Goal: Information Seeking & Learning: Learn about a topic

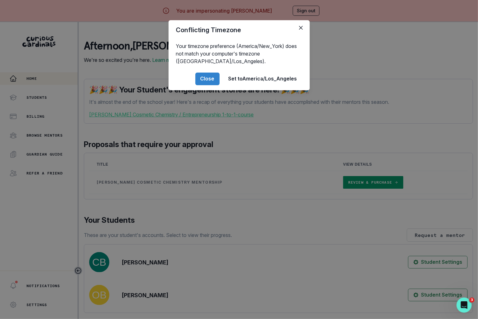
click at [352, 101] on div "Conflicting Timezone Your timezone preference (America/New_York) does not match…" at bounding box center [239, 159] width 478 height 319
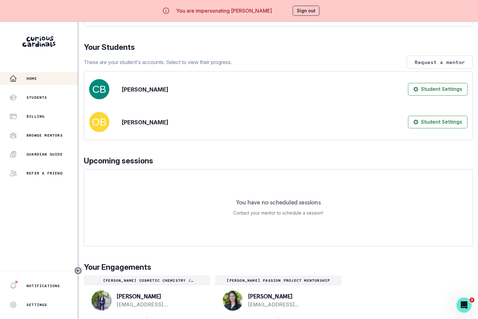
scroll to position [22, 0]
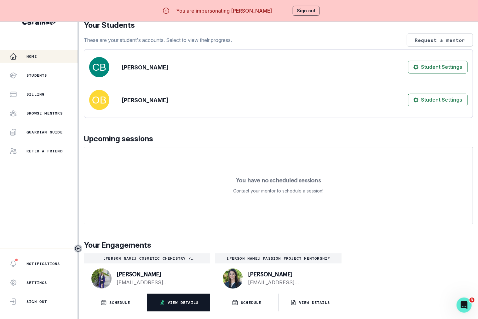
click at [177, 305] on button "VIEW DETAILS" at bounding box center [178, 302] width 63 height 18
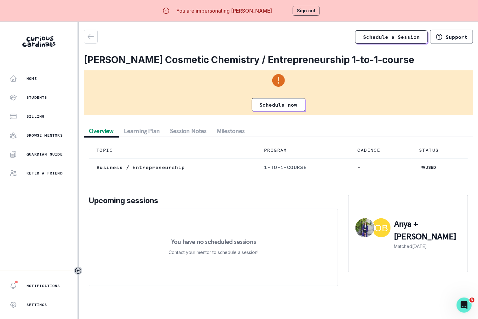
click at [185, 130] on button "Session Notes" at bounding box center [188, 130] width 47 height 11
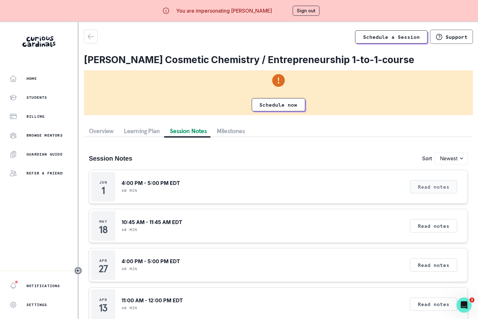
click at [420, 187] on button "Read notes" at bounding box center [433, 186] width 47 height 13
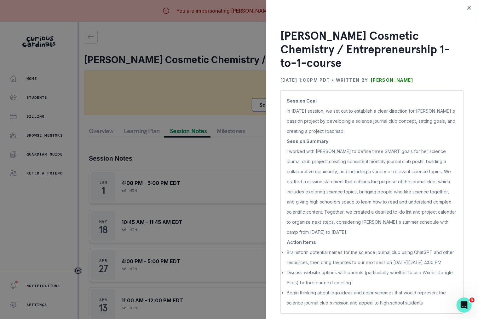
click at [220, 166] on div "[PERSON_NAME] Cosmetic Chemistry / Entrepreneurship 1-to-1-course [DATE] 1:00PM…" at bounding box center [239, 159] width 478 height 319
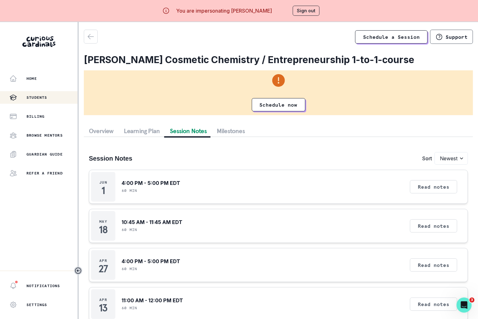
click at [53, 96] on div "Students" at bounding box center [43, 98] width 68 height 8
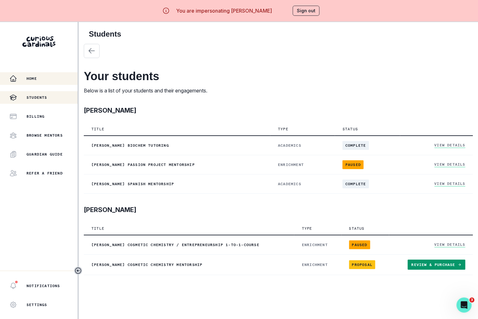
click at [58, 80] on div "Home" at bounding box center [43, 79] width 68 height 8
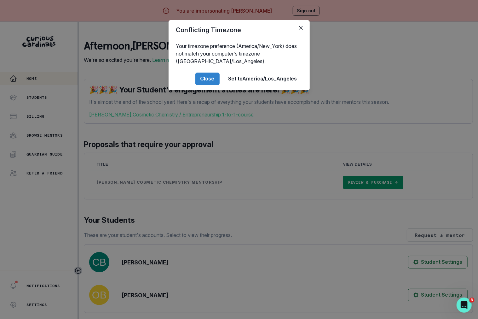
click at [201, 223] on div "Conflicting Timezone Your timezone preference (America/New_York) does not match…" at bounding box center [239, 159] width 478 height 319
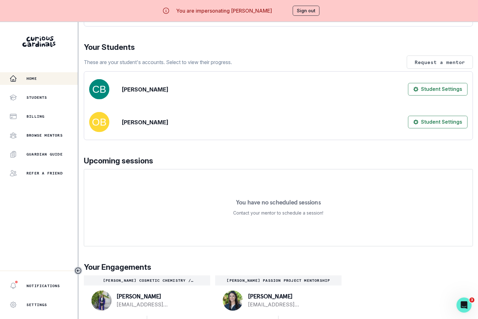
scroll to position [22, 0]
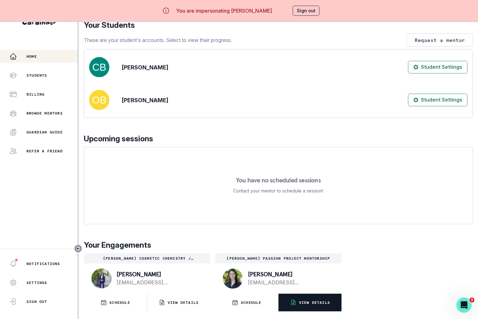
click at [302, 307] on button "VIEW DETAILS" at bounding box center [310, 302] width 63 height 18
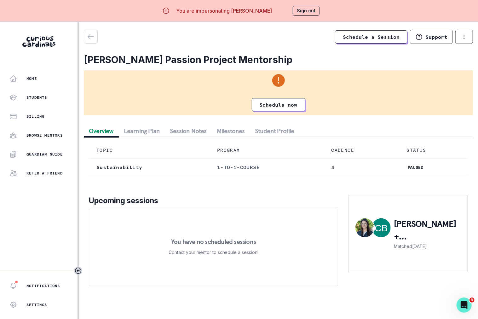
click at [259, 131] on button "Student Profile" at bounding box center [274, 130] width 49 height 11
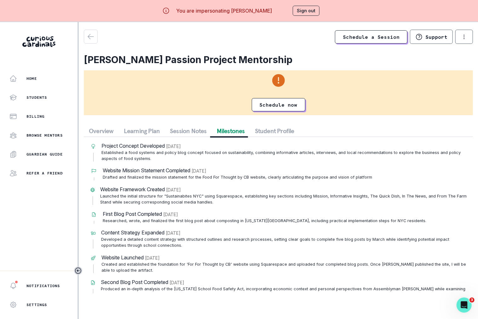
click at [236, 133] on button "Milestones" at bounding box center [231, 130] width 38 height 11
click at [188, 132] on button "Session Notes" at bounding box center [188, 130] width 47 height 11
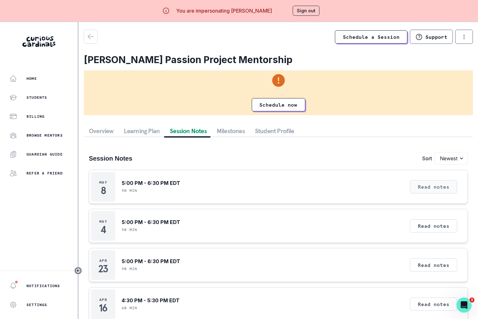
click at [434, 190] on button "Read notes" at bounding box center [433, 186] width 47 height 13
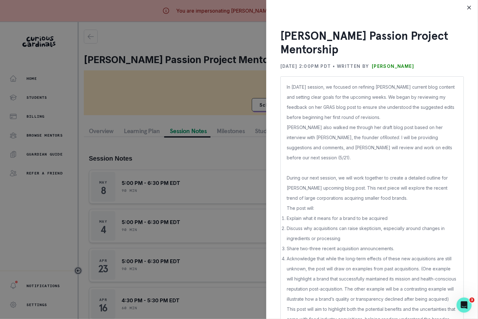
click at [254, 174] on div "[PERSON_NAME] Passion Project Mentorship [DATE] 2:00PM PDT • Written by [PERSON…" at bounding box center [239, 159] width 478 height 319
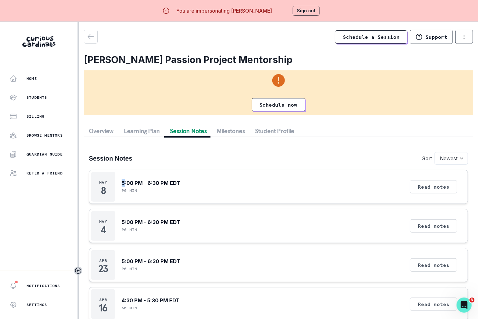
click at [254, 174] on div "[DATE] 5:00 PM - 6:30 PM EDT 90 min Read notes" at bounding box center [278, 187] width 379 height 34
click at [98, 39] on div "Schedule a Session Support Request engagement pause Cancel subscription" at bounding box center [278, 37] width 389 height 14
click at [92, 39] on icon "button" at bounding box center [91, 37] width 8 height 8
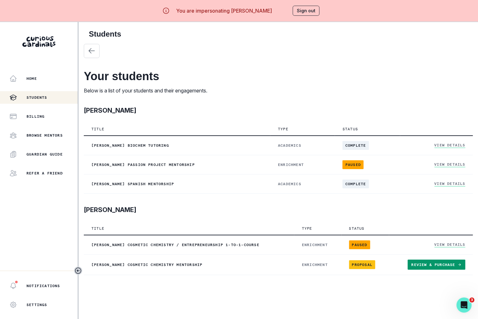
click at [41, 96] on p "Students" at bounding box center [36, 97] width 21 height 5
click at [38, 82] on button "Home" at bounding box center [39, 78] width 78 height 13
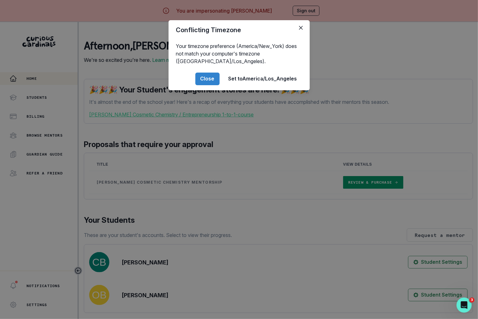
click at [131, 215] on div "Conflicting Timezone Your timezone preference (America/New_York) does not match…" at bounding box center [239, 159] width 478 height 319
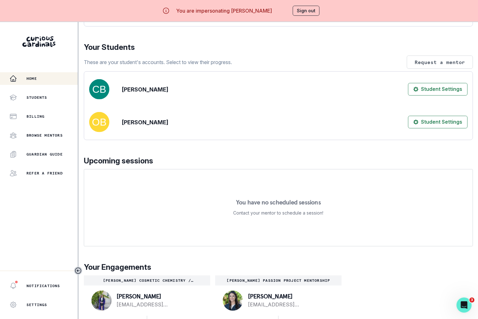
scroll to position [22, 0]
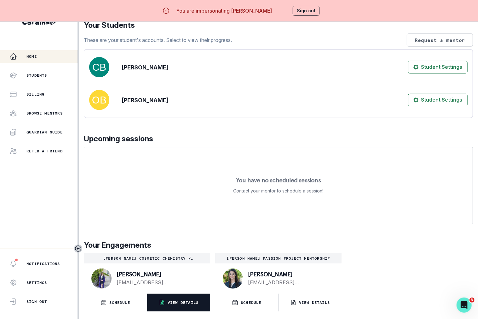
click at [173, 307] on button "VIEW DETAILS" at bounding box center [178, 302] width 63 height 18
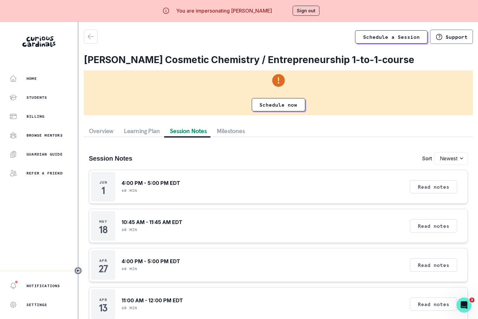
click at [179, 125] on button "Session Notes" at bounding box center [188, 130] width 47 height 11
click at [148, 129] on button "Learning Plan" at bounding box center [142, 130] width 46 height 11
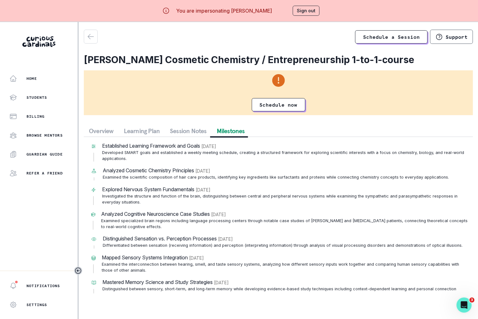
click at [233, 111] on div "Schedule a Session Support [PERSON_NAME] Cosmetic Chemistry / Entrepreneurship …" at bounding box center [278, 164] width 389 height 269
click at [191, 132] on button "Session Notes" at bounding box center [188, 130] width 47 height 11
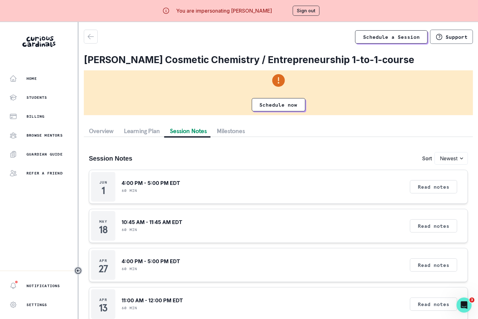
click at [136, 129] on button "Learning Plan" at bounding box center [142, 130] width 46 height 11
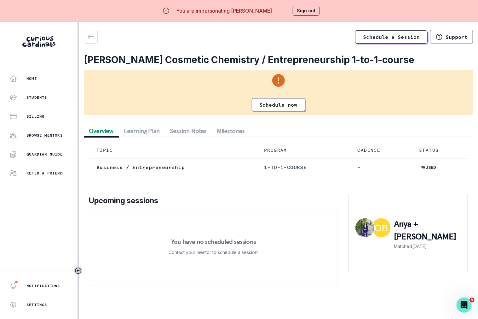
click at [99, 133] on button "Overview" at bounding box center [101, 130] width 35 height 11
click at [133, 133] on button "Learning Plan" at bounding box center [142, 130] width 46 height 11
